Goal: Task Accomplishment & Management: Manage account settings

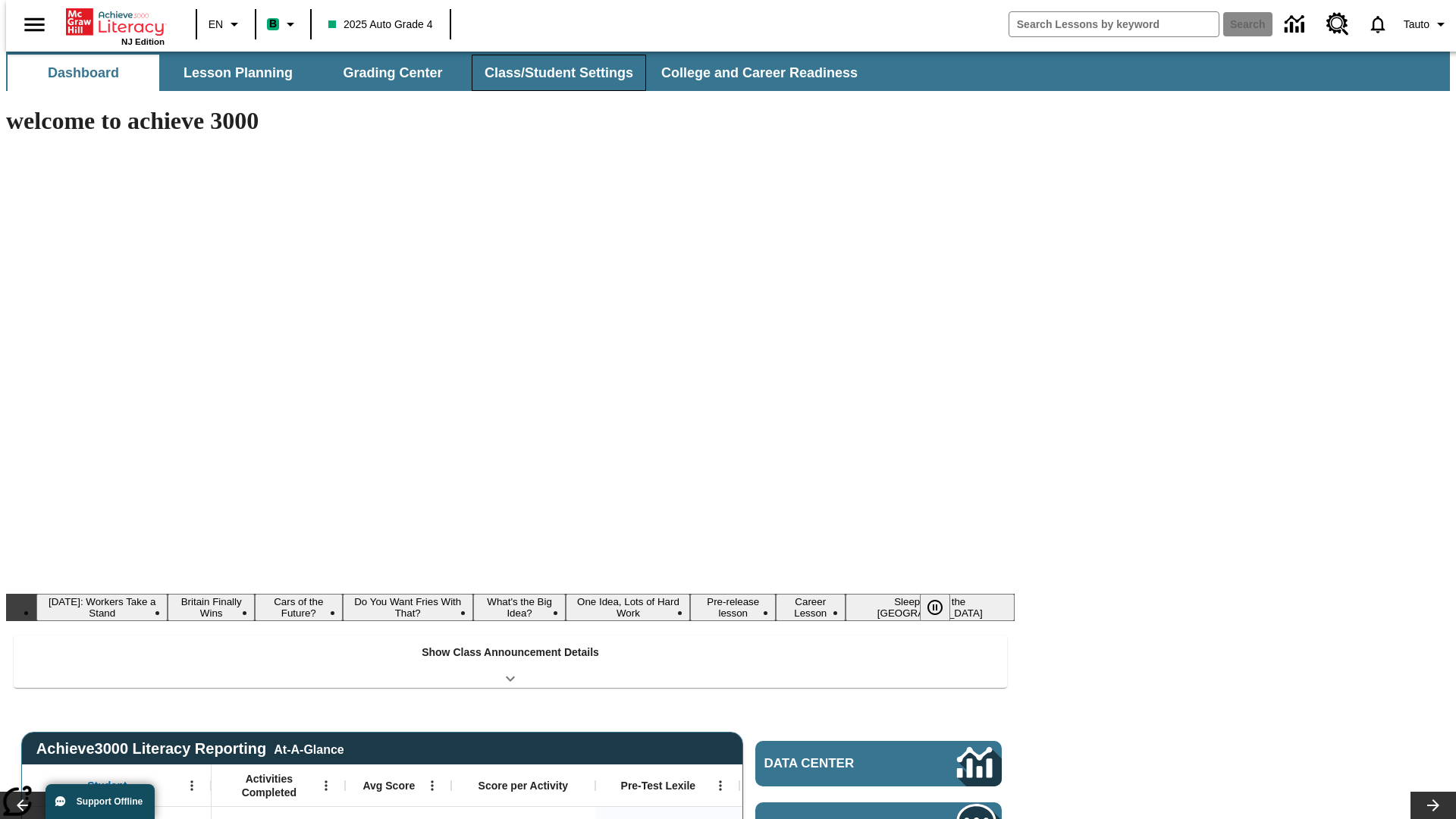
click at [550, 73] on button "Class/Student Settings" at bounding box center [559, 72] width 175 height 36
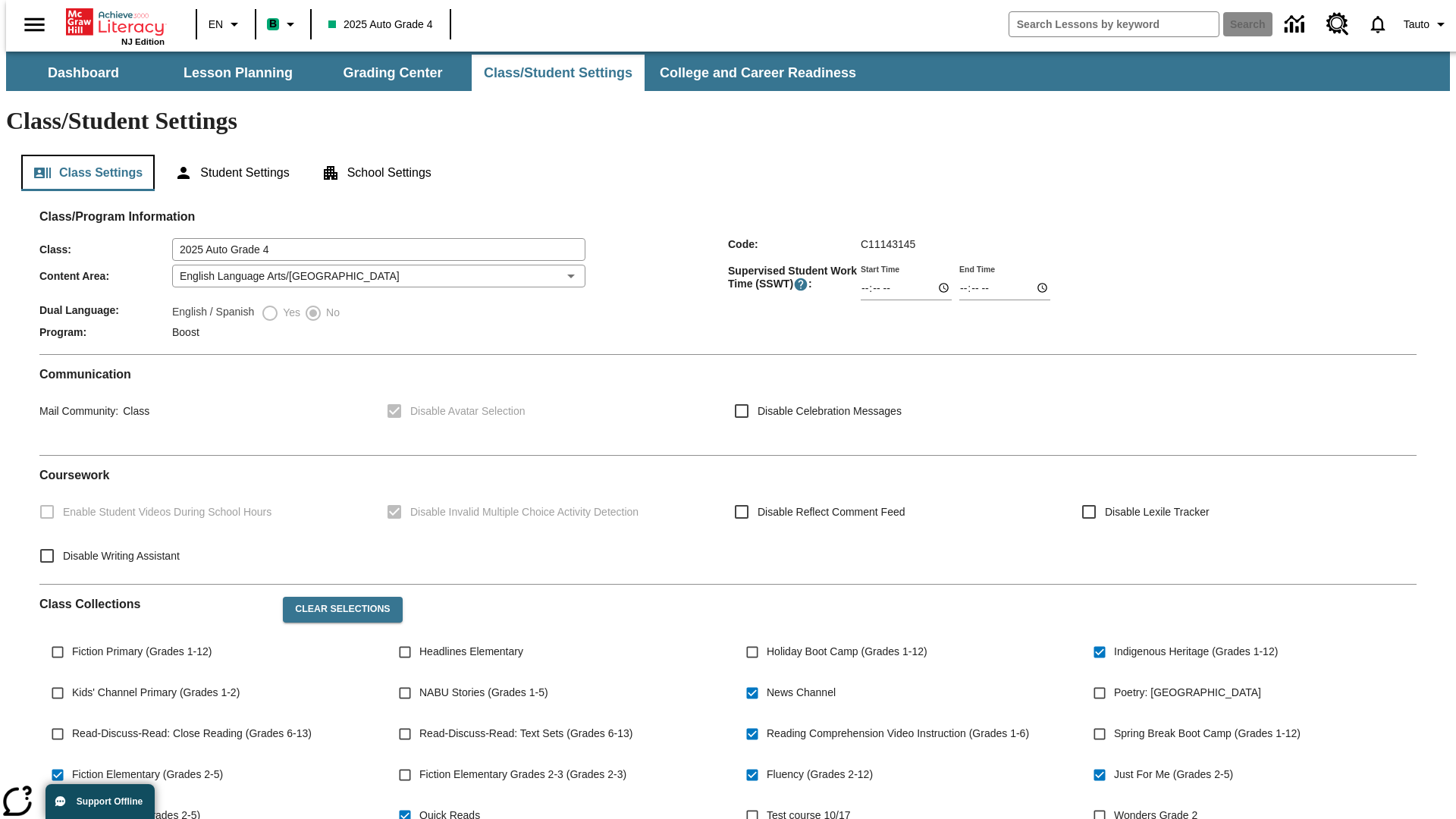
click at [82, 155] on button "Class Settings" at bounding box center [88, 172] width 134 height 36
type input "02:33"
type input "03:33"
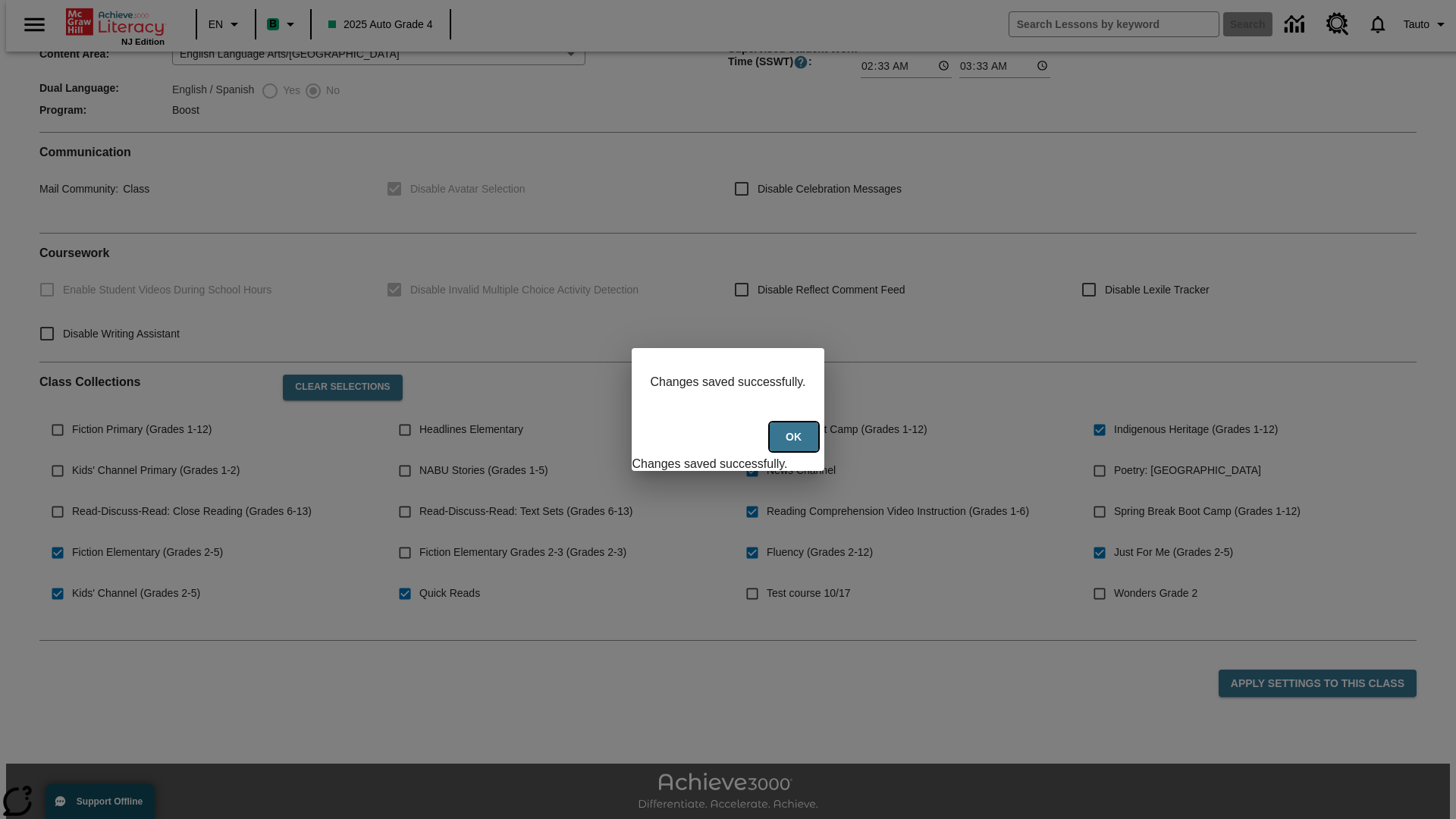
click at [795, 445] on button "Ok" at bounding box center [794, 436] width 49 height 30
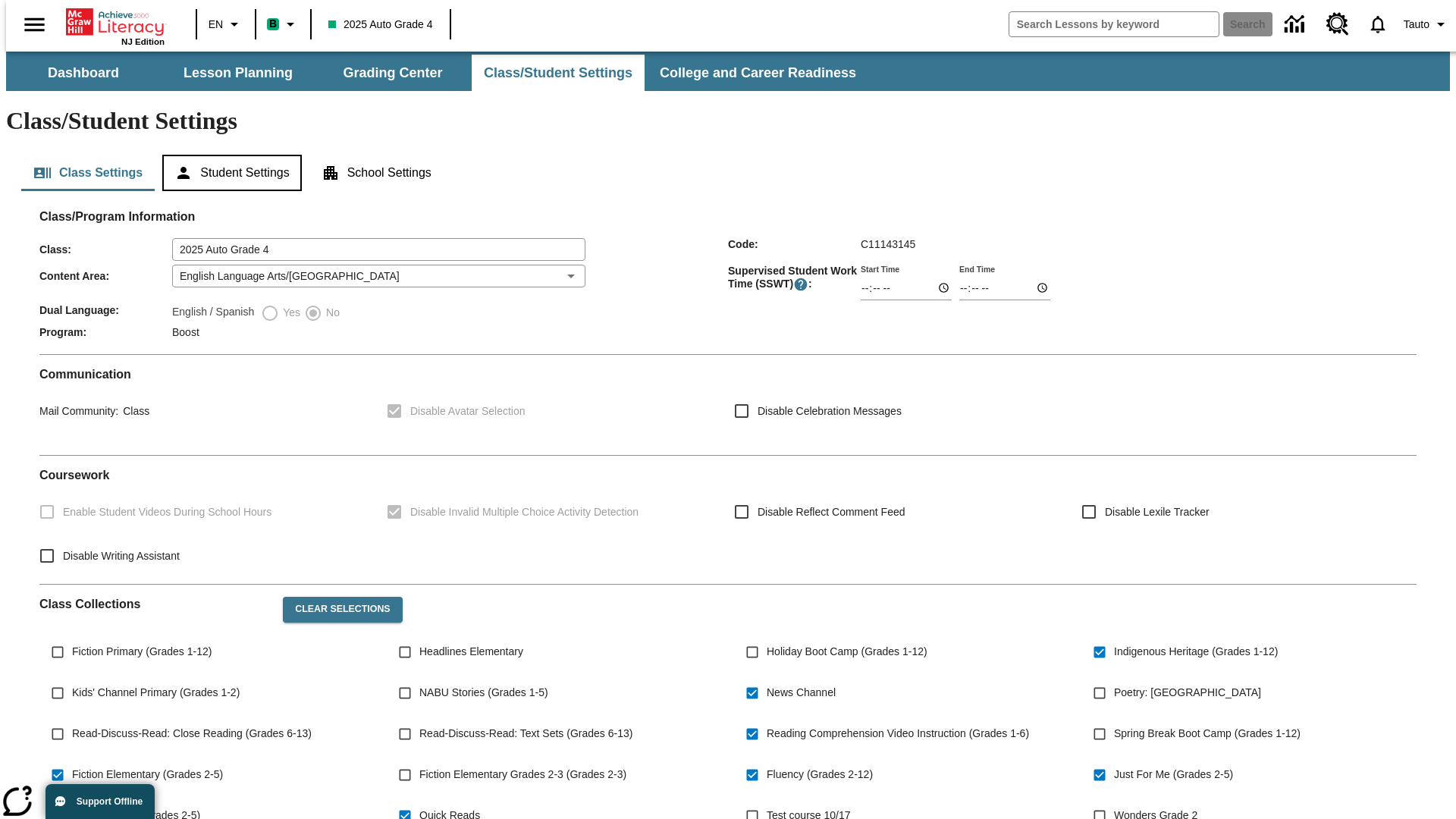
click at [228, 155] on button "Student Settings" at bounding box center [231, 172] width 139 height 36
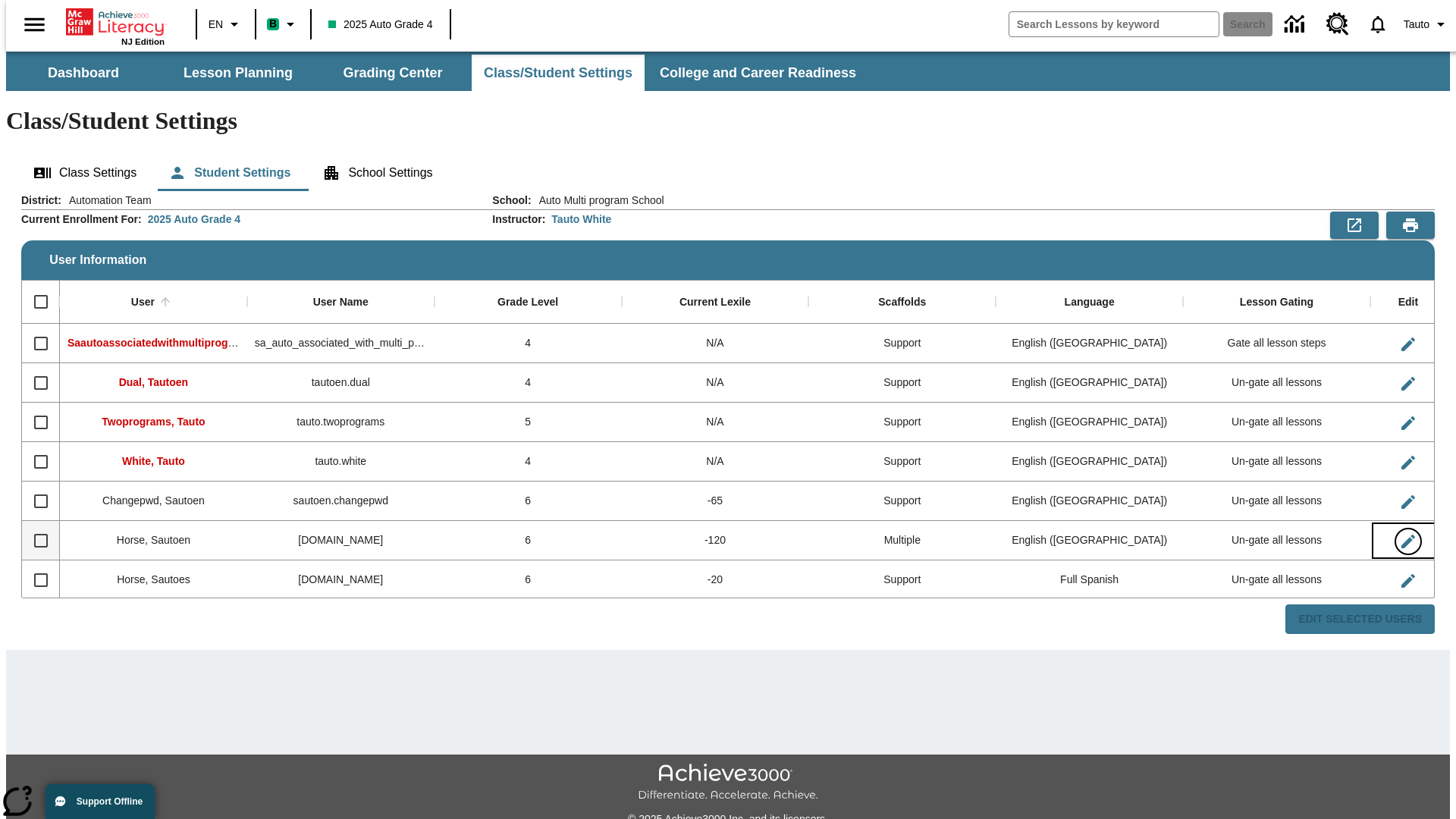
click at [1402, 535] on icon "Edit User" at bounding box center [1408, 541] width 14 height 14
click at [1419, 24] on span "Tauto" at bounding box center [1417, 25] width 26 height 16
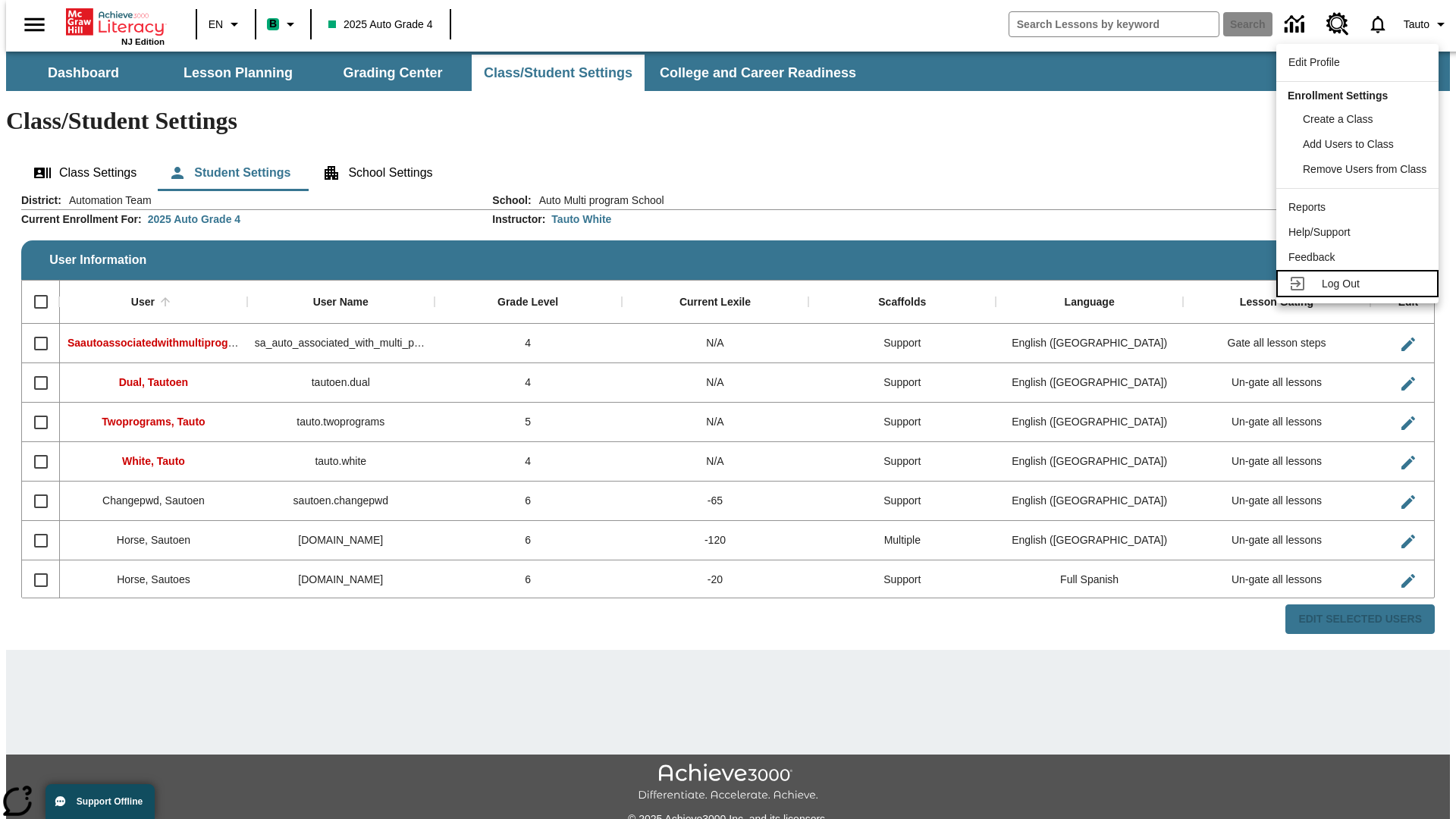
click at [1360, 283] on span "Log Out" at bounding box center [1340, 283] width 38 height 12
